Goal: Information Seeking & Learning: Learn about a topic

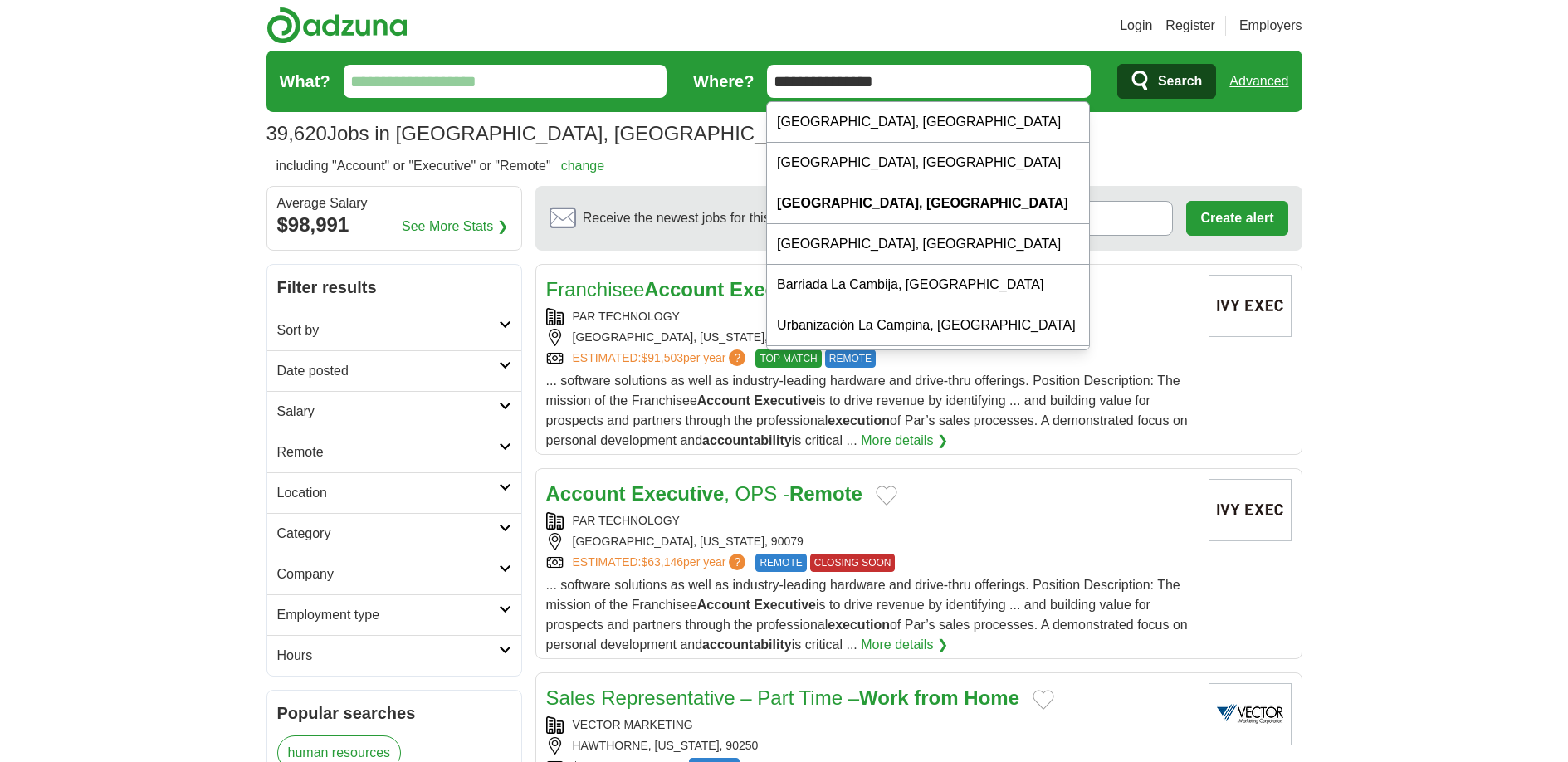
drag, startPoint x: 919, startPoint y: 78, endPoint x: 770, endPoint y: 69, distance: 149.3
click at [770, 68] on input "**********" at bounding box center [929, 81] width 324 height 33
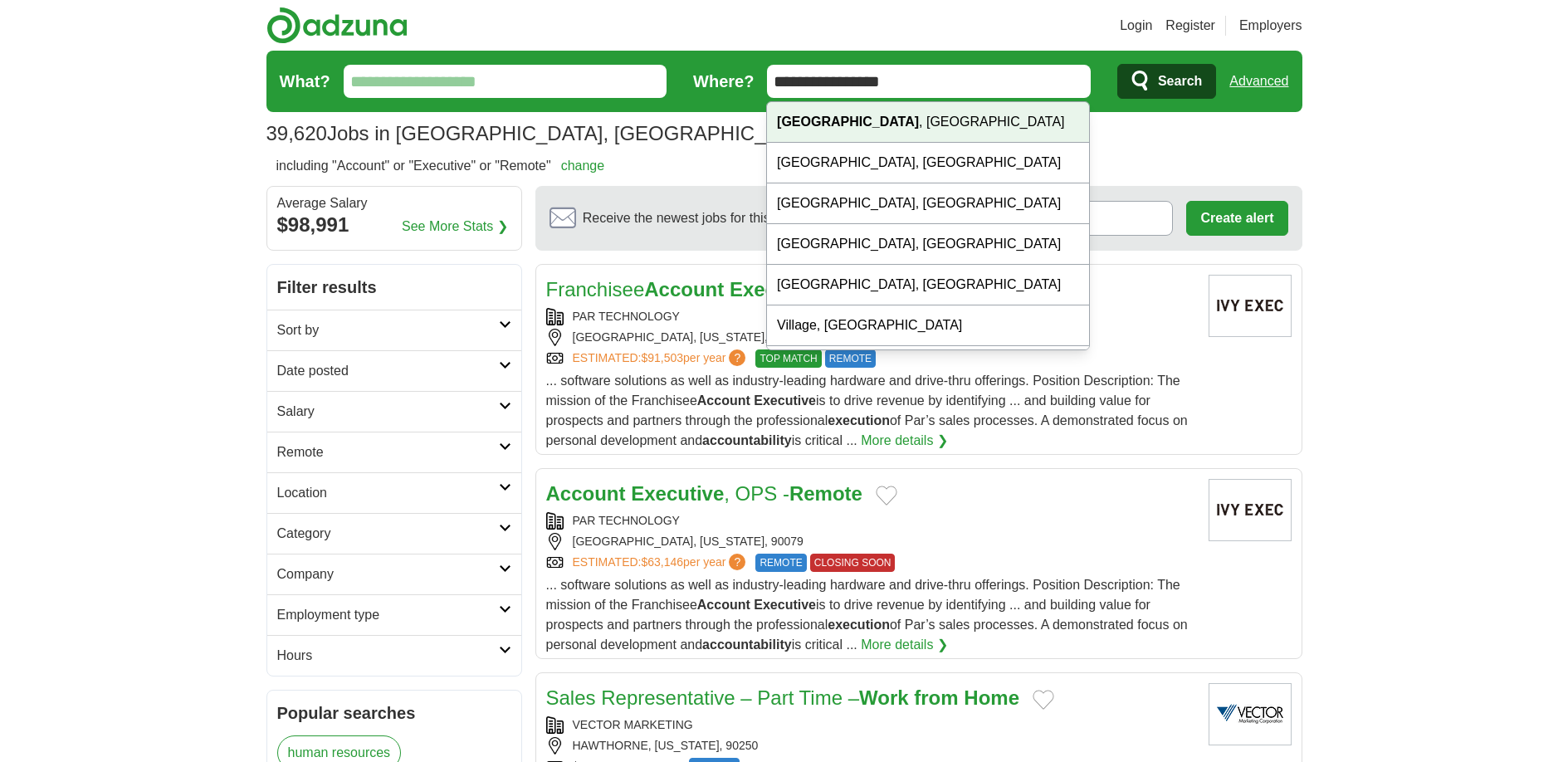
click at [777, 115] on strong "[GEOGRAPHIC_DATA]" at bounding box center [848, 122] width 142 height 14
type input "**********"
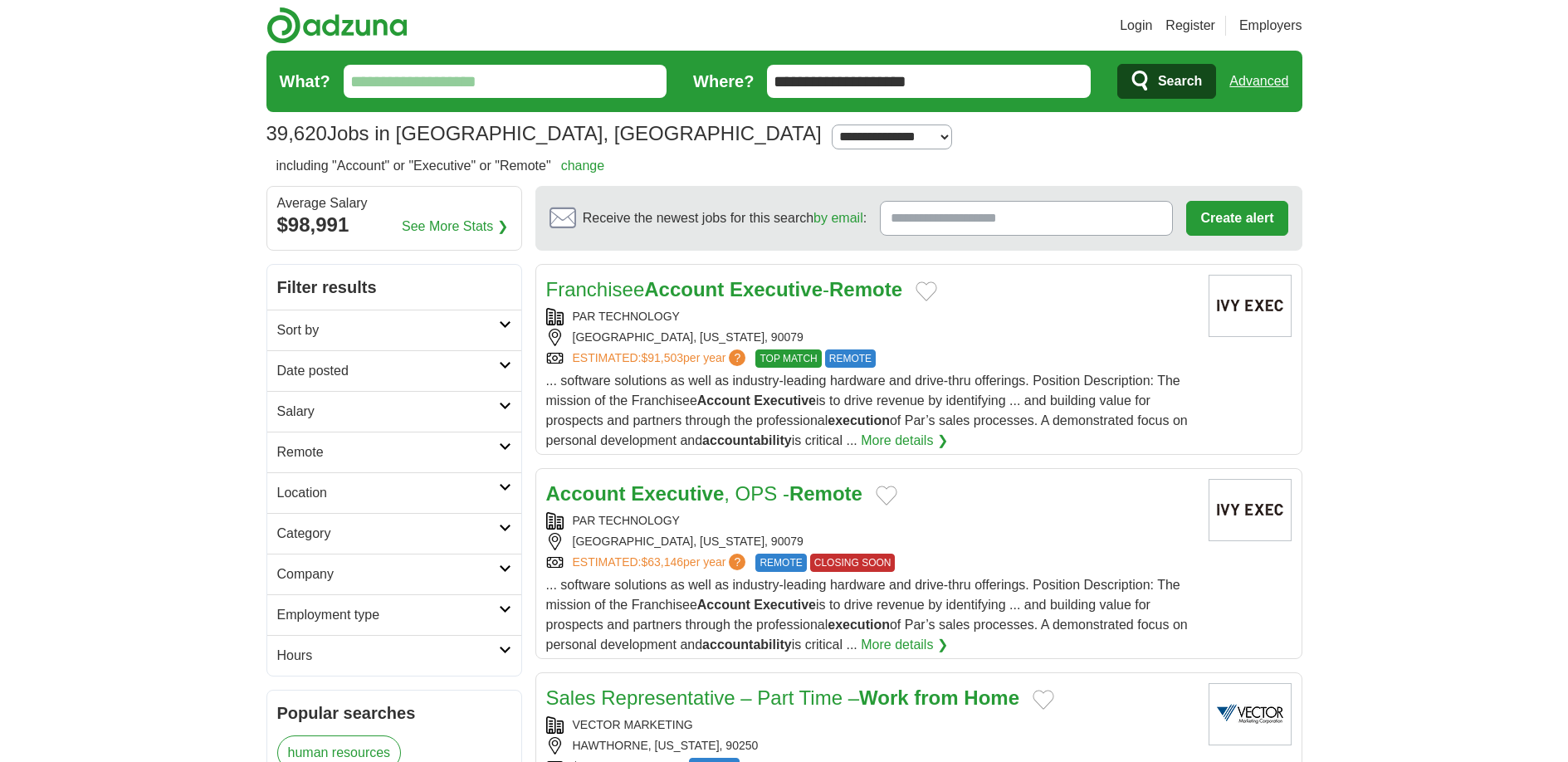
click at [1166, 82] on span "Search" at bounding box center [1179, 81] width 44 height 33
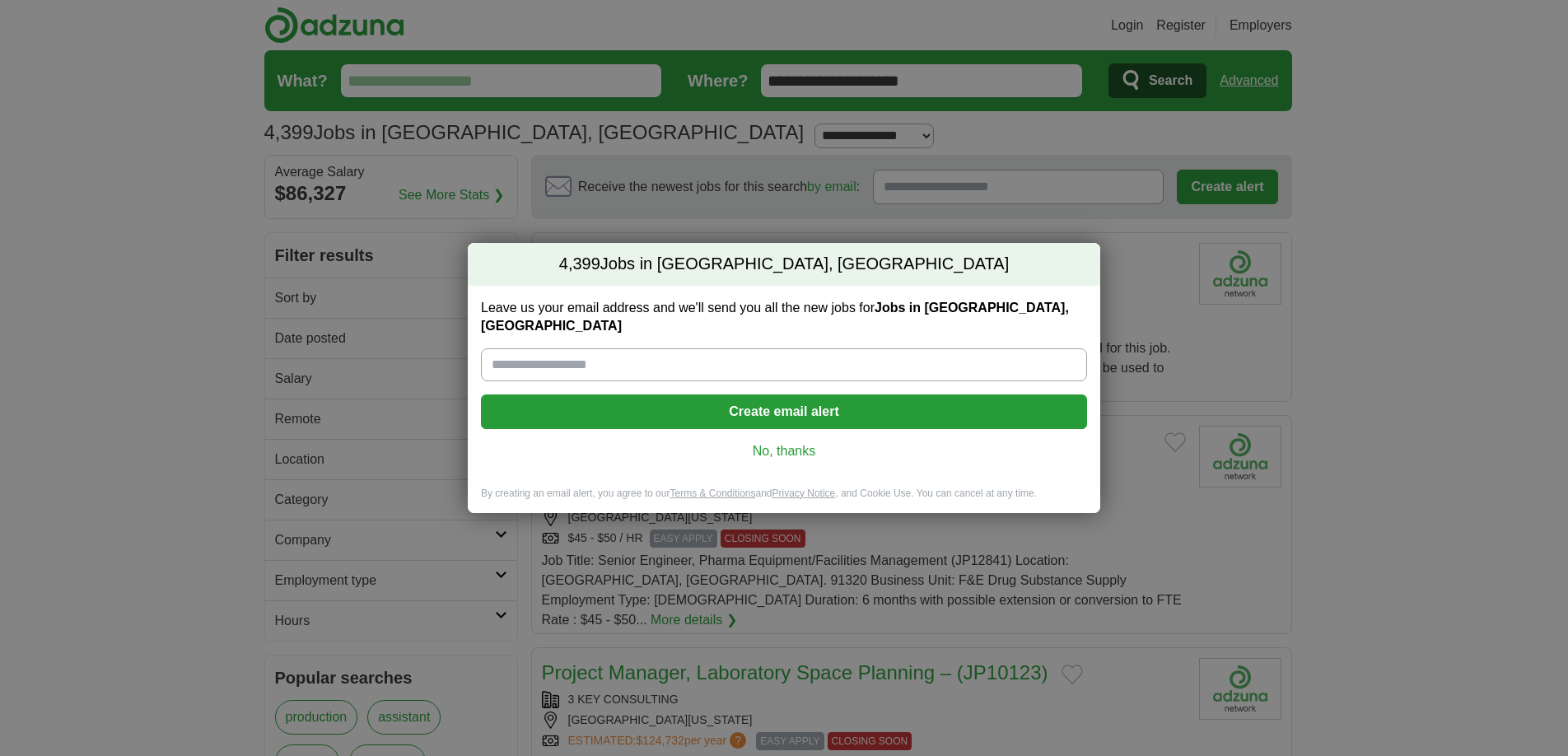
click at [782, 442] on link "No, thanks" at bounding box center [784, 451] width 580 height 18
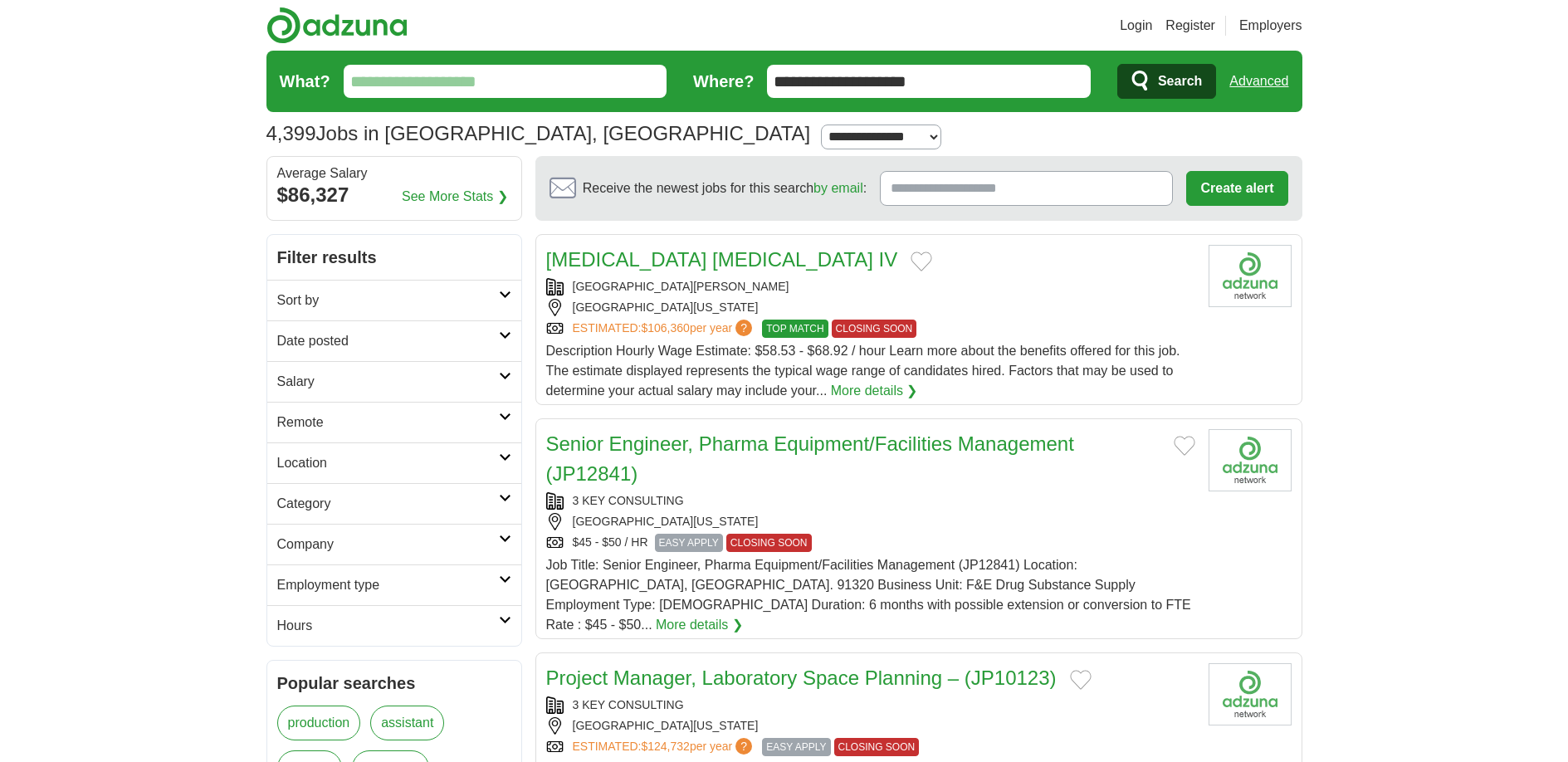
click at [504, 335] on icon at bounding box center [505, 335] width 13 height 8
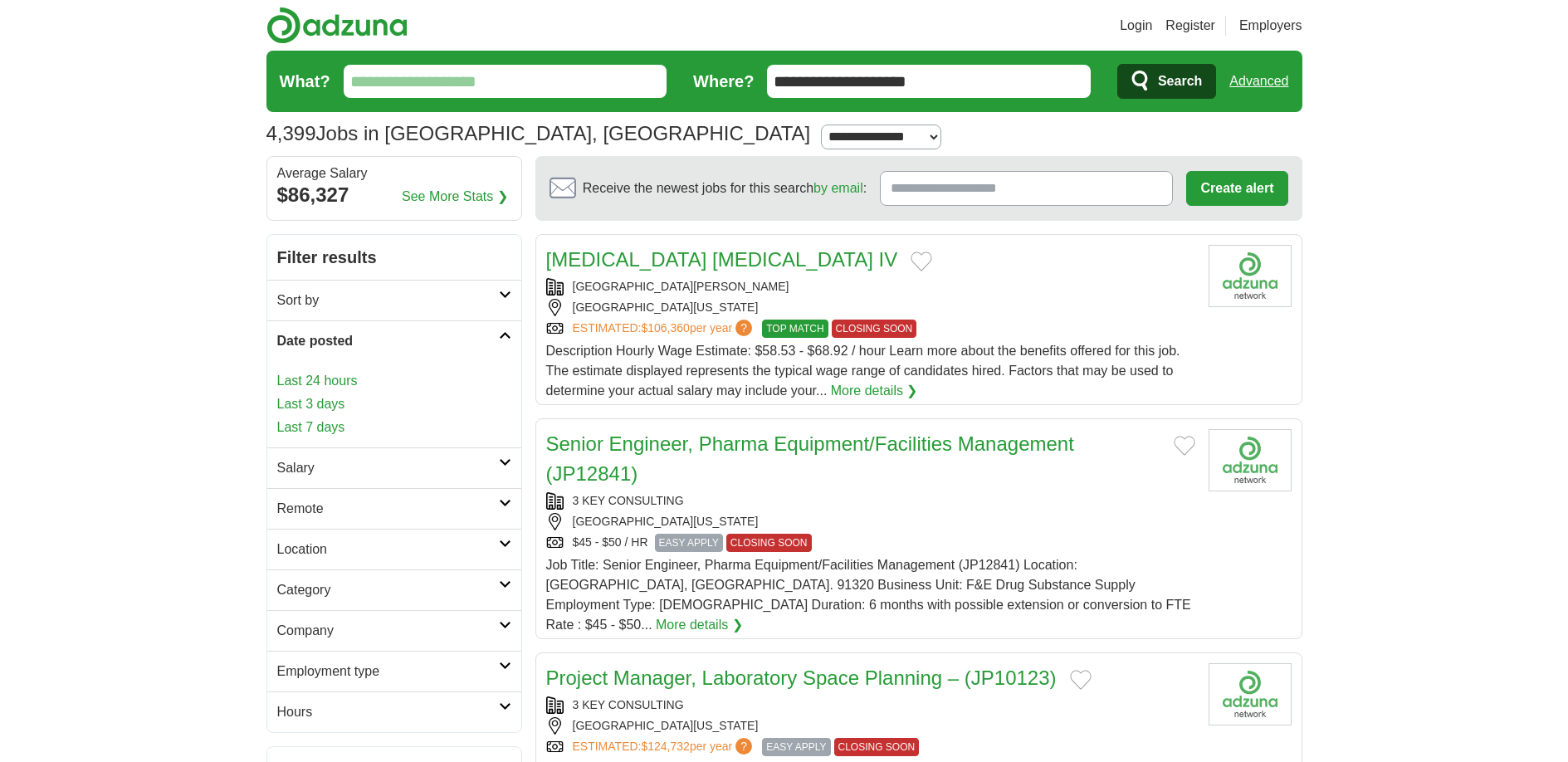
click at [338, 377] on link "Last 24 hours" at bounding box center [394, 381] width 234 height 20
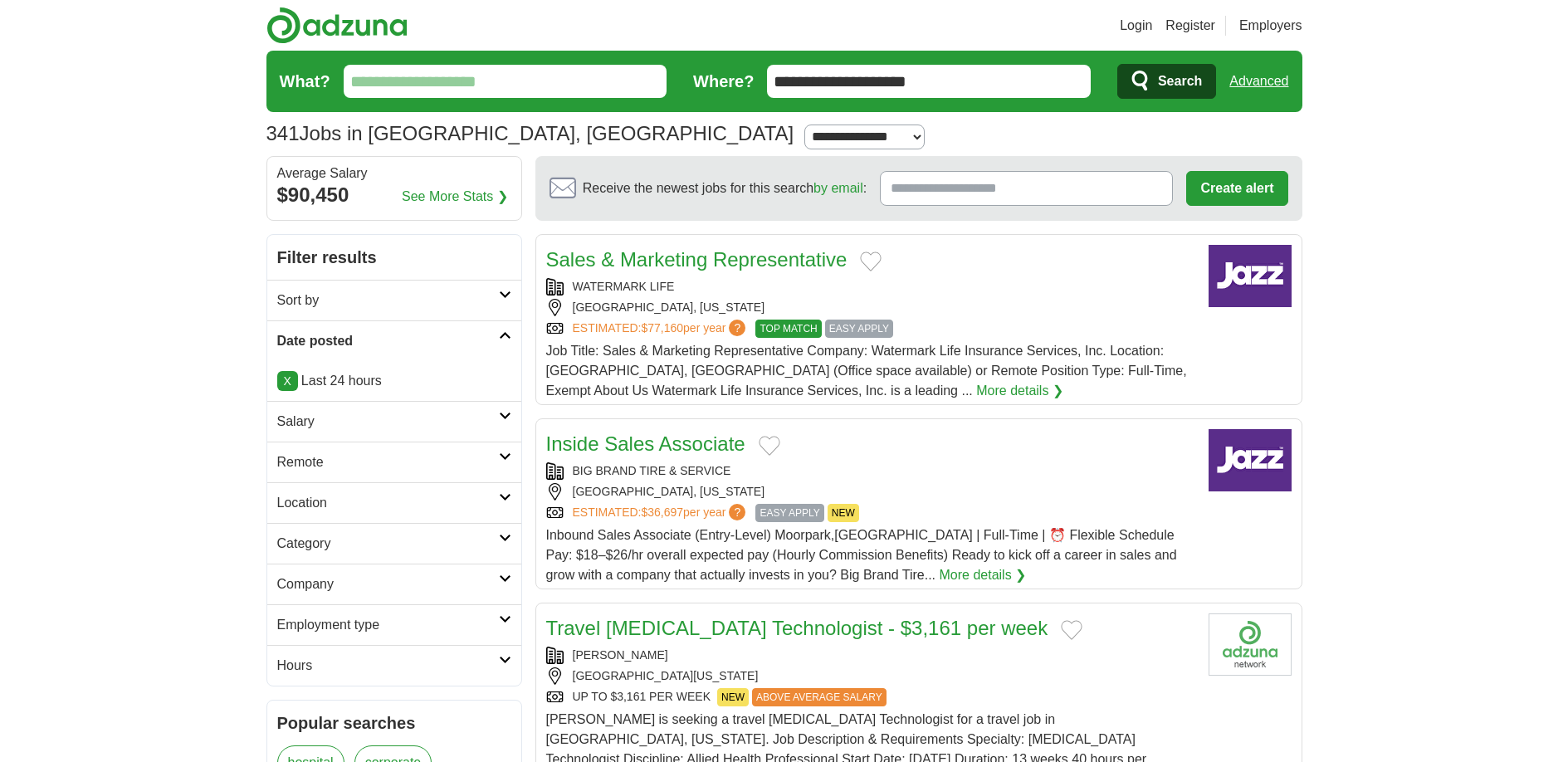
click at [504, 454] on icon at bounding box center [505, 456] width 13 height 8
click at [326, 504] on link "Remote jobs" at bounding box center [314, 502] width 75 height 14
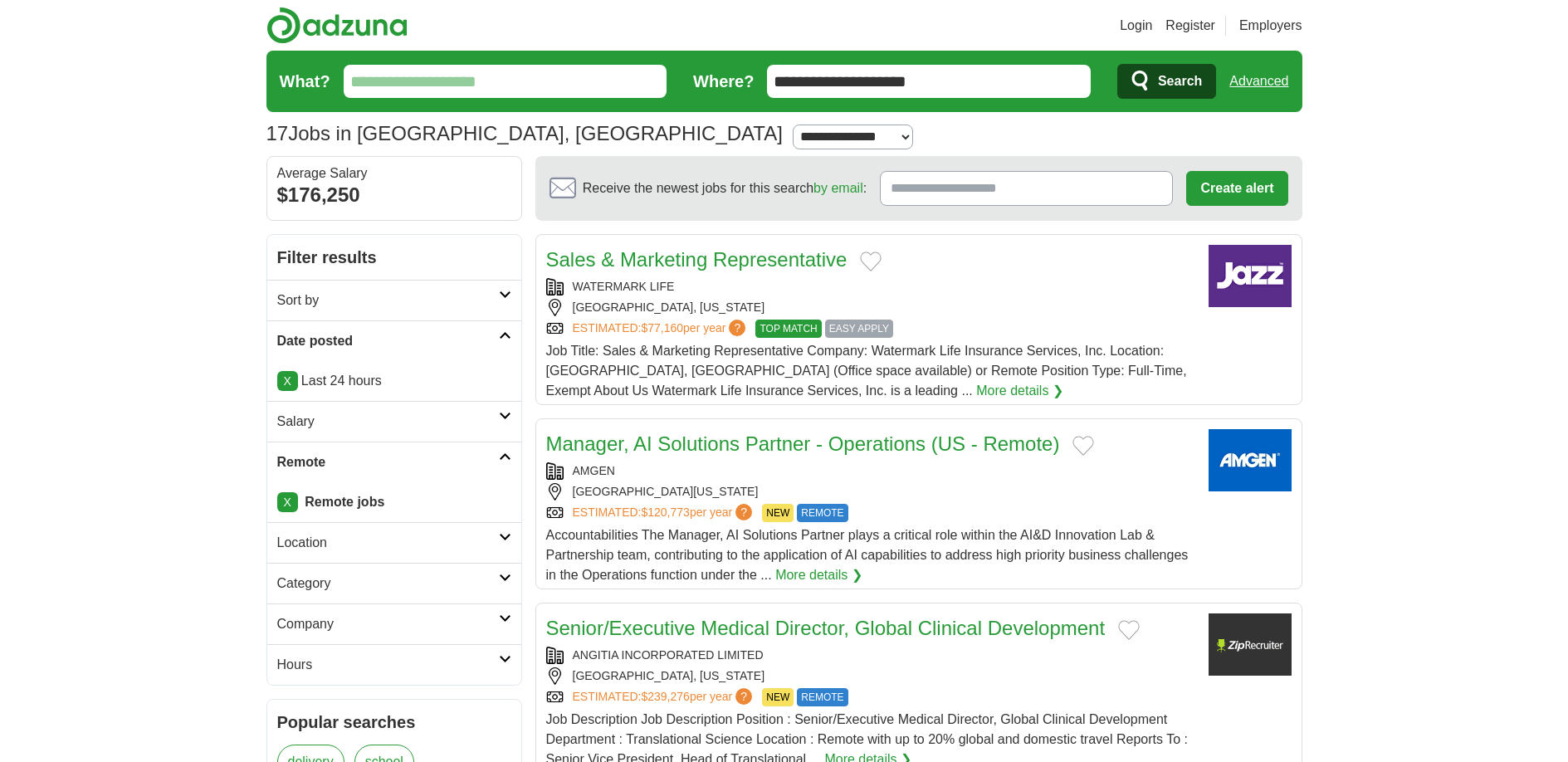
click at [500, 537] on icon at bounding box center [505, 537] width 13 height 8
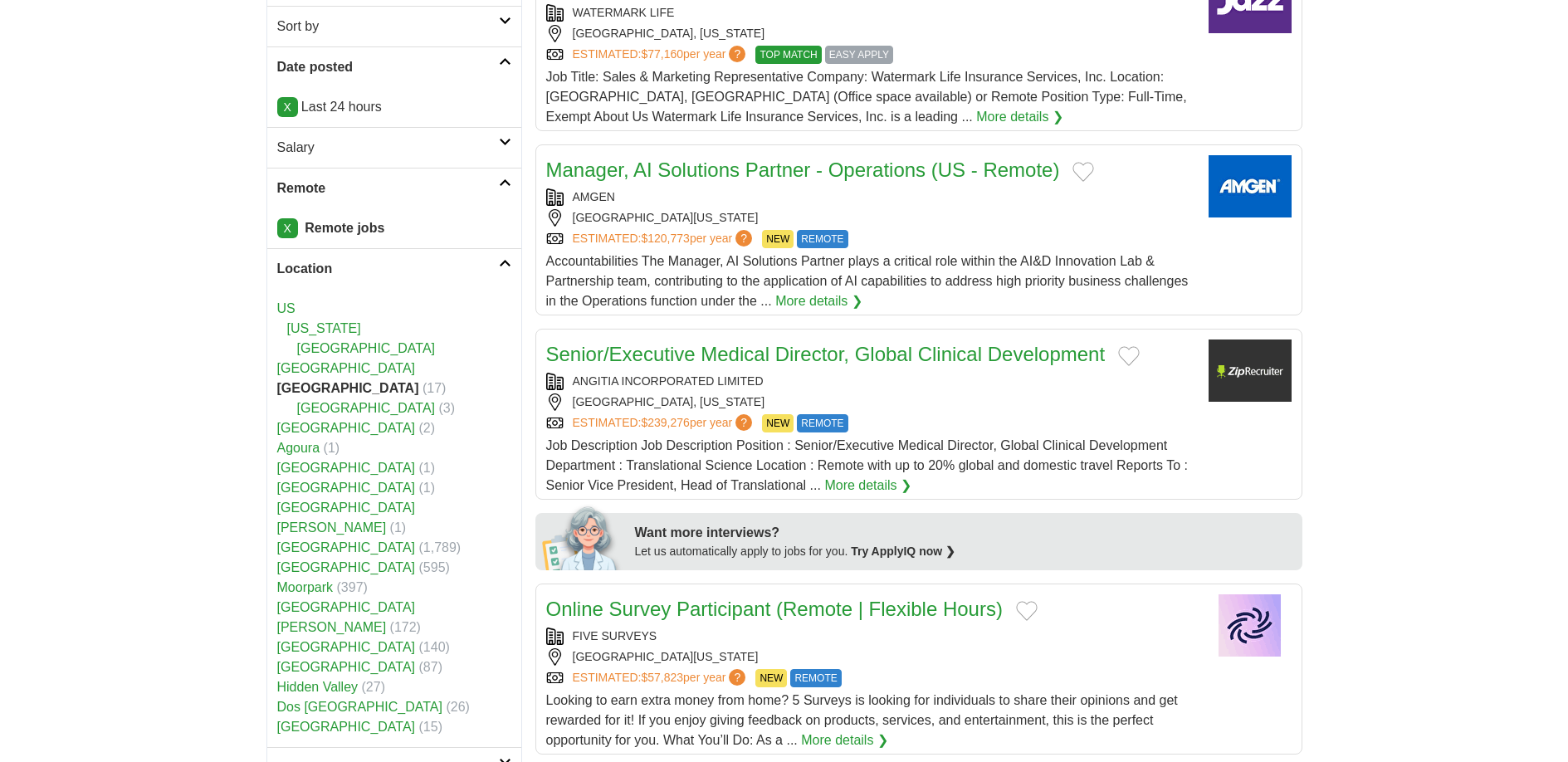
scroll to position [275, 0]
click at [317, 539] on link "[GEOGRAPHIC_DATA]" at bounding box center [346, 546] width 139 height 14
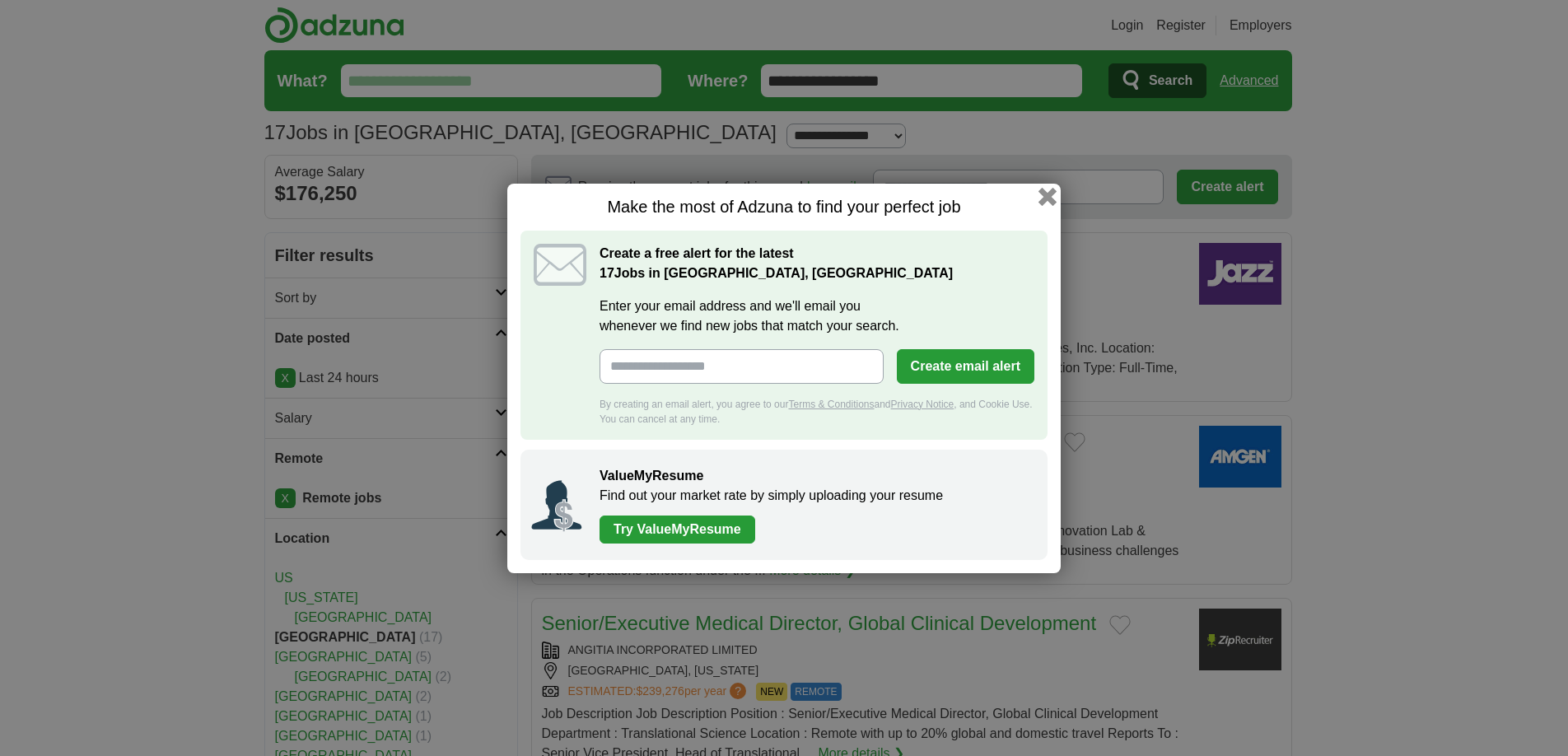
click at [1046, 201] on button "button" at bounding box center [1047, 196] width 18 height 18
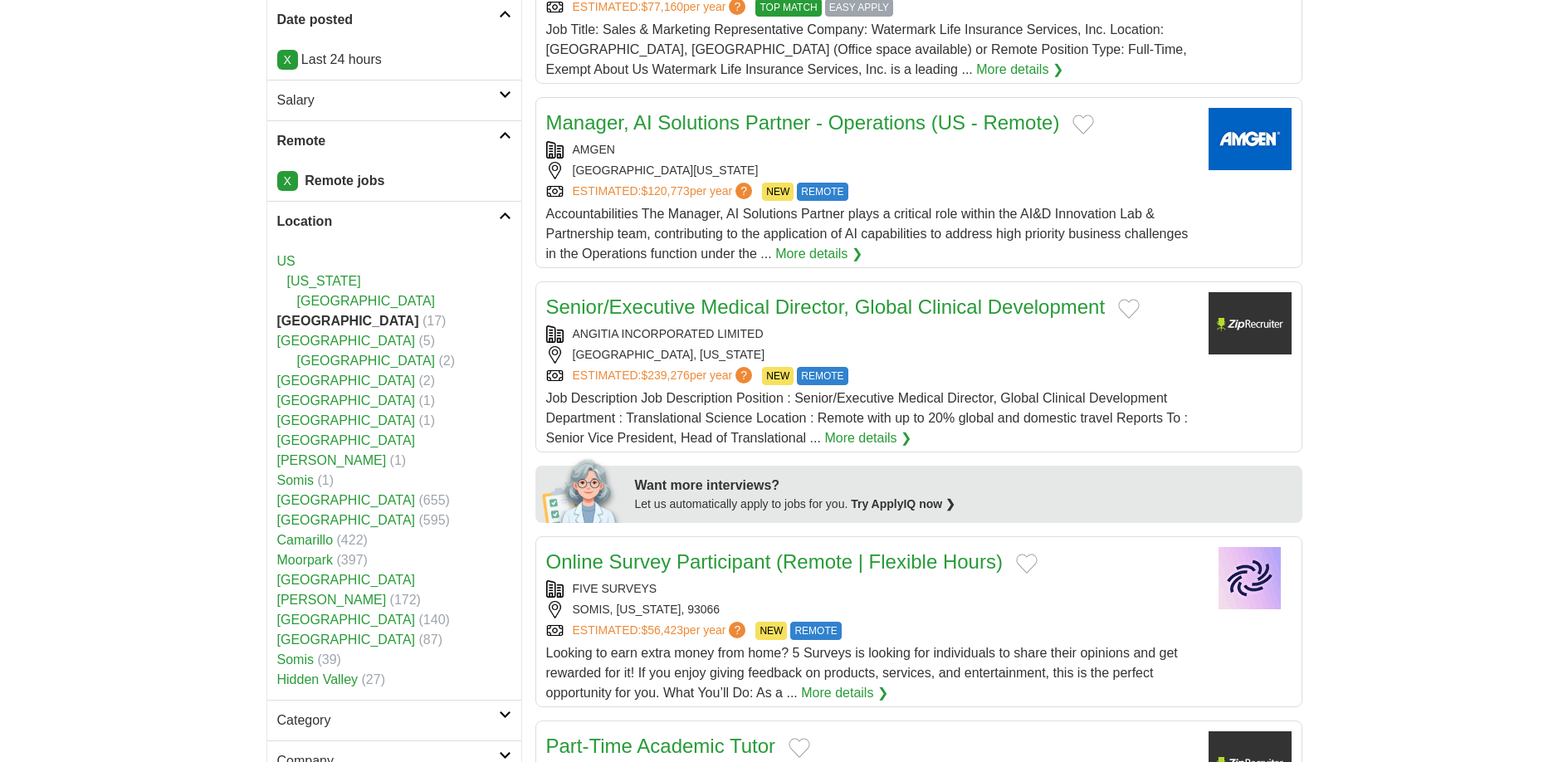
scroll to position [322, 0]
click at [863, 260] on link "More details ❯" at bounding box center [819, 253] width 87 height 20
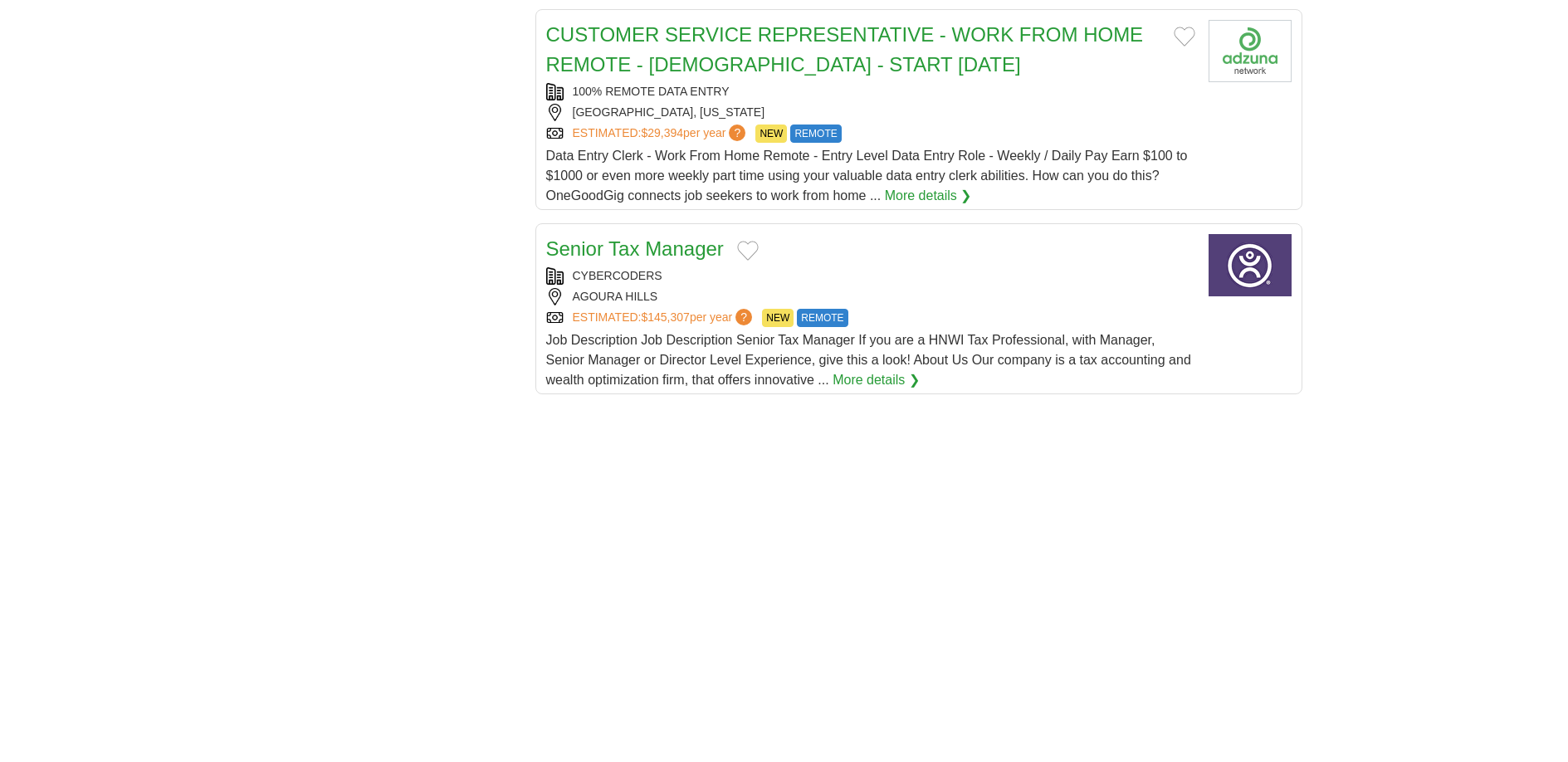
scroll to position [1873, 0]
